Goal: Task Accomplishment & Management: Use online tool/utility

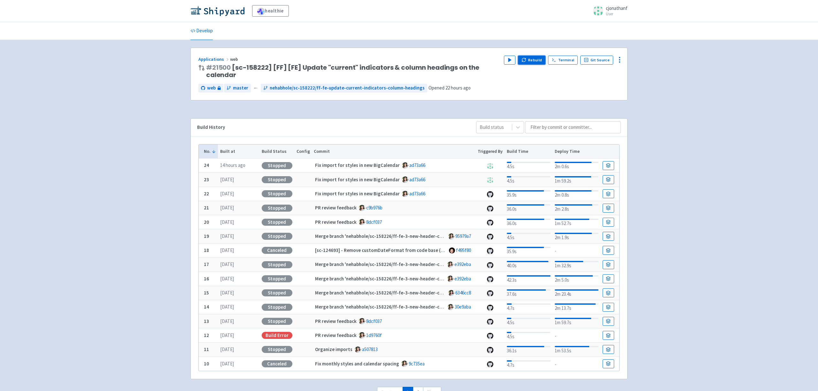
click at [533, 59] on button "Rebuild" at bounding box center [531, 60] width 27 height 9
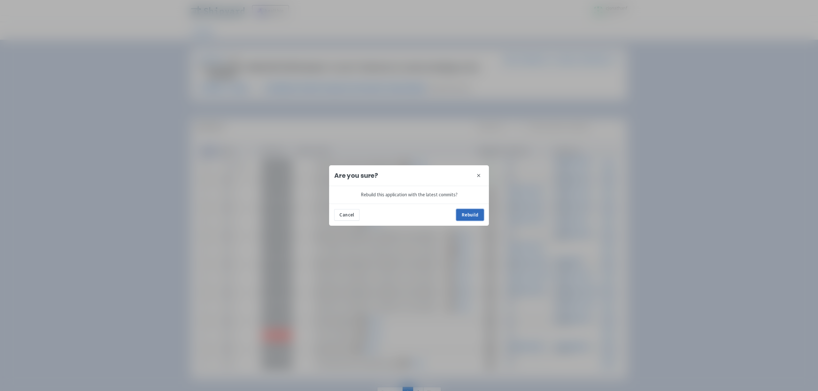
click at [472, 212] on button "Rebuild" at bounding box center [469, 214] width 27 height 11
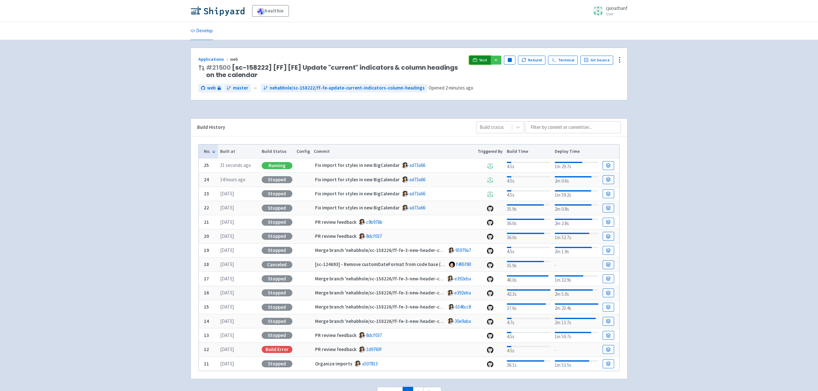
click at [483, 59] on span "Visit" at bounding box center [483, 59] width 8 height 5
click at [487, 60] on span "Visit" at bounding box center [483, 59] width 8 height 5
